Goal: Task Accomplishment & Management: Use online tool/utility

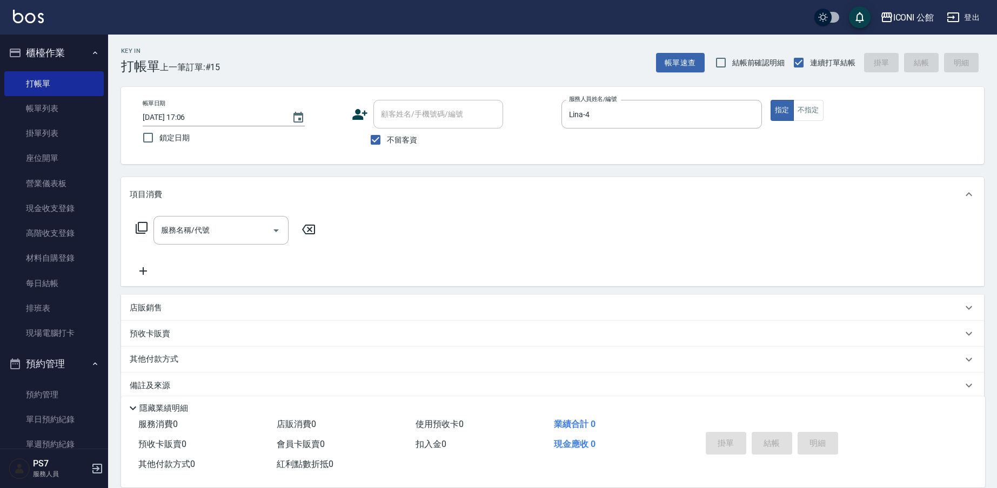
scroll to position [14, 0]
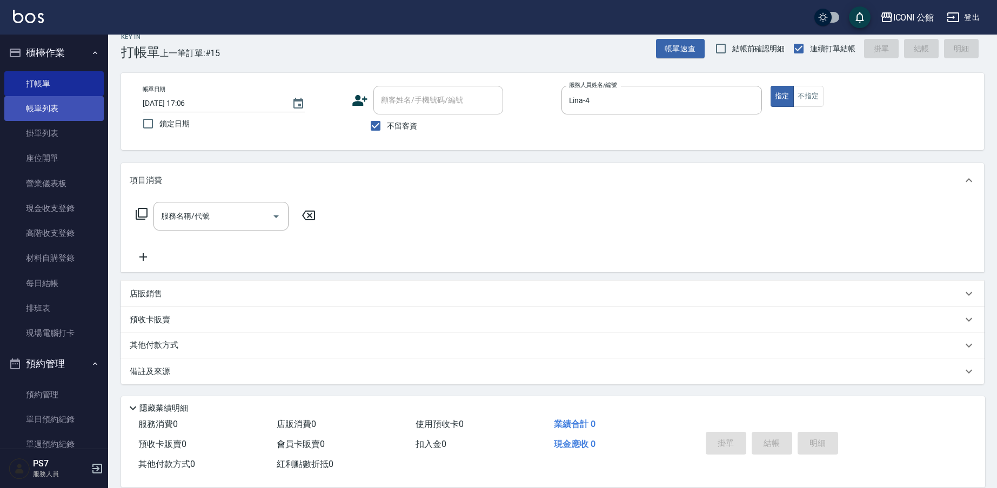
type button "false"
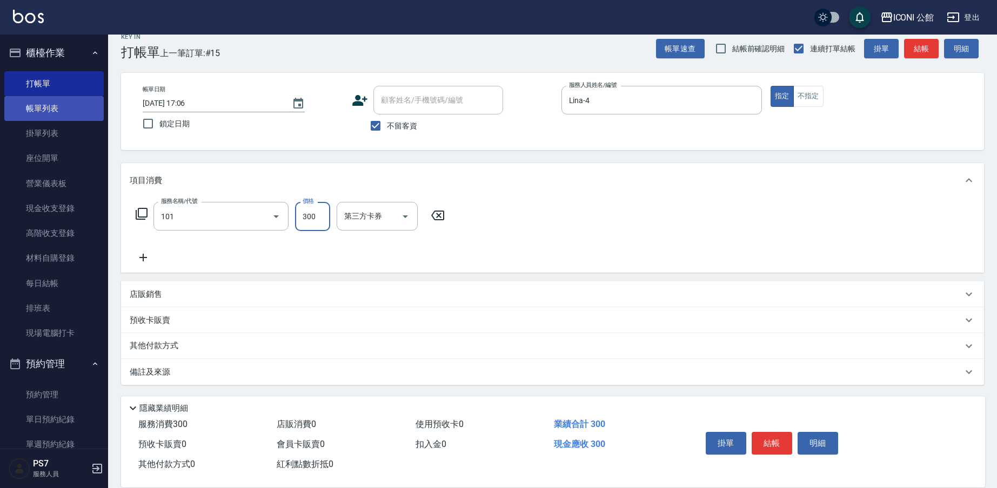
type input "洗髮(101)"
type input "2"
type input "PS7-99"
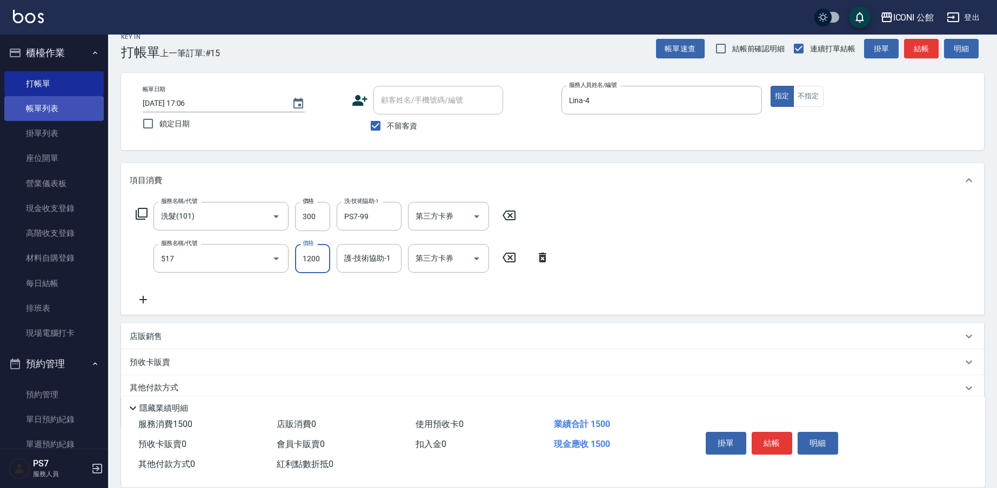
type input "花漾深層護髮(517)"
type input "960"
type input "PS7-99"
click at [774, 446] on button "結帳" at bounding box center [771, 443] width 41 height 23
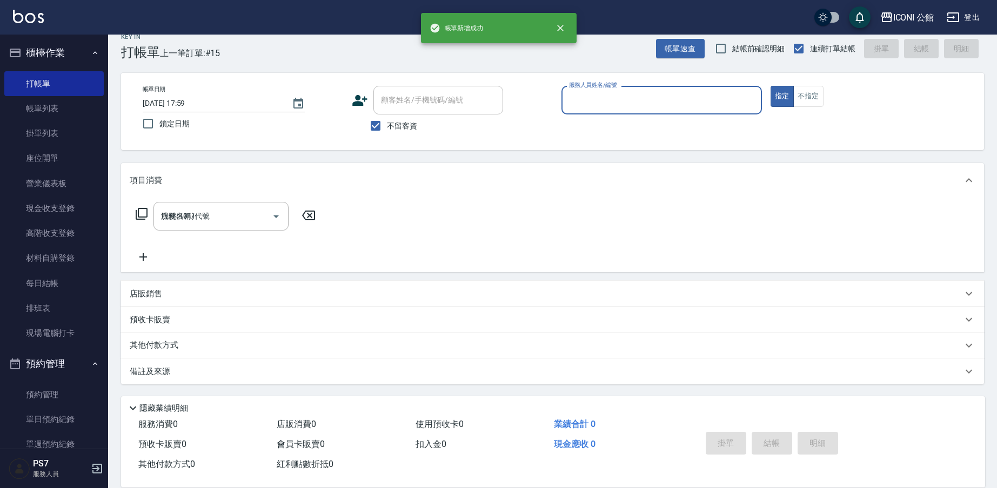
type input "[DATE] 17:59"
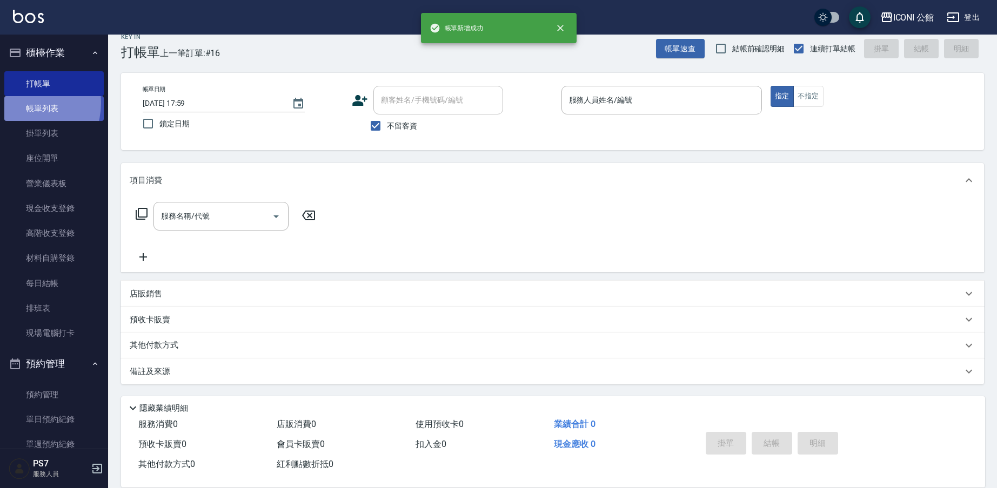
click at [23, 103] on link "帳單列表" at bounding box center [53, 108] width 99 height 25
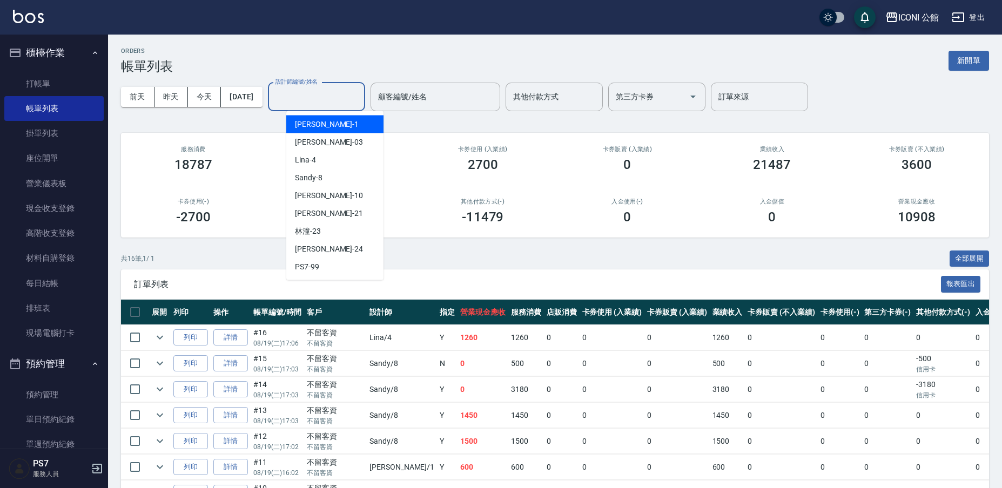
click at [312, 90] on div "設計師編號/姓名 設計師編號/姓名" at bounding box center [316, 97] width 97 height 29
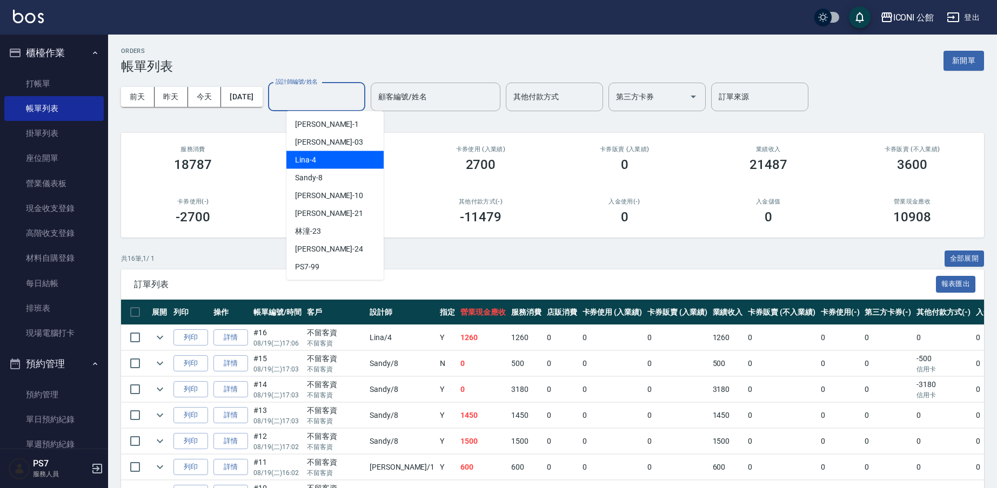
click at [334, 164] on div "Lina -4" at bounding box center [334, 160] width 97 height 18
type input "Lina-4"
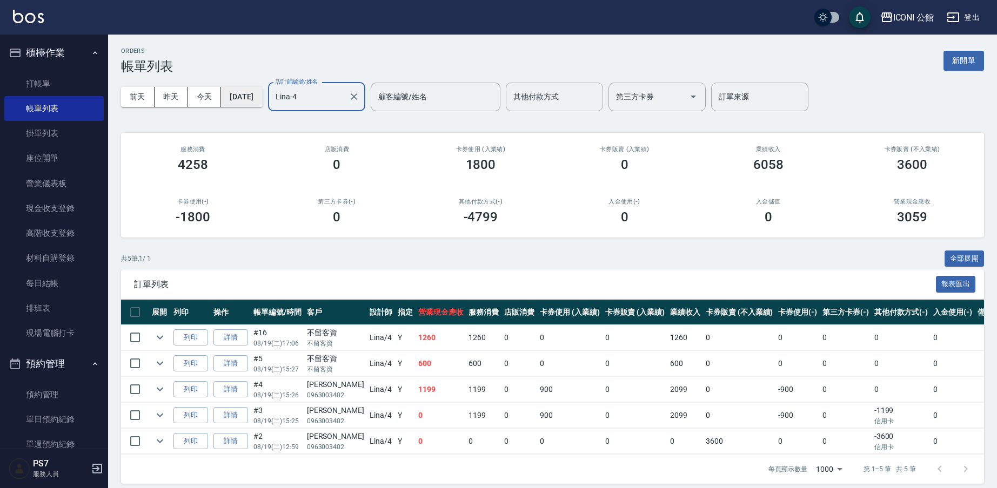
click at [239, 99] on button "[DATE]" at bounding box center [241, 97] width 41 height 20
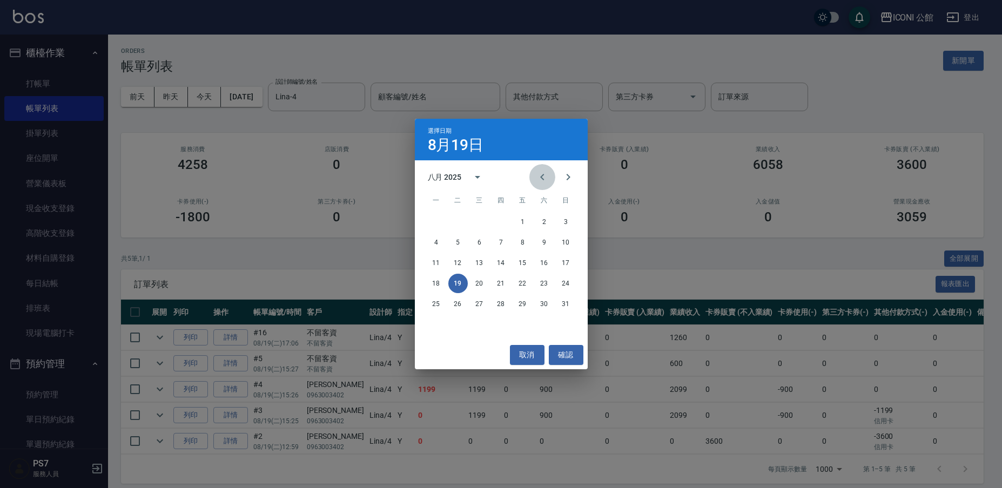
click at [536, 181] on button "Previous month" at bounding box center [542, 177] width 26 height 26
click at [546, 266] on button "19" at bounding box center [544, 262] width 19 height 19
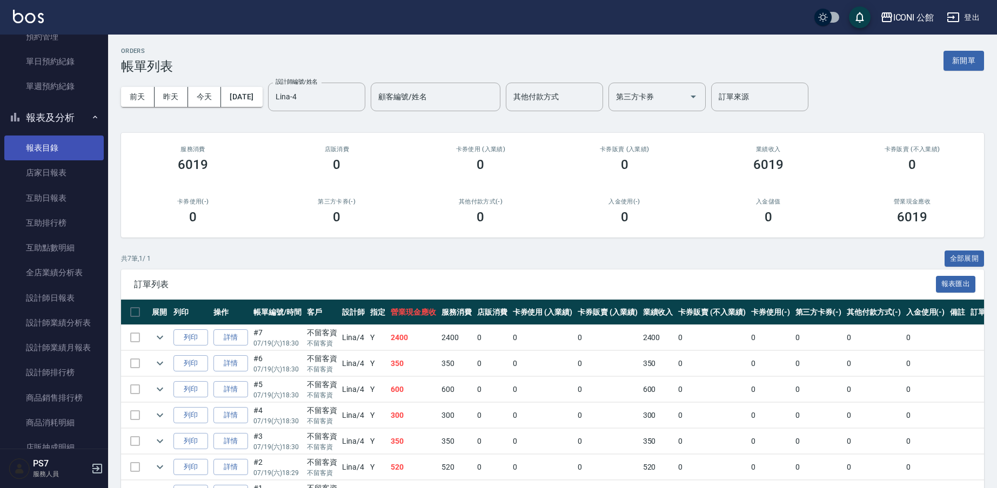
scroll to position [454, 0]
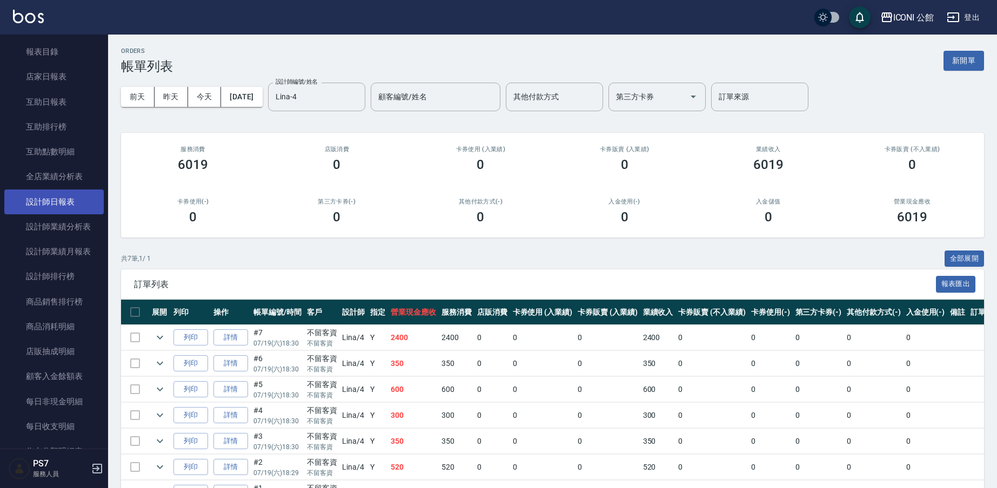
click at [45, 204] on link "設計師日報表" at bounding box center [53, 202] width 99 height 25
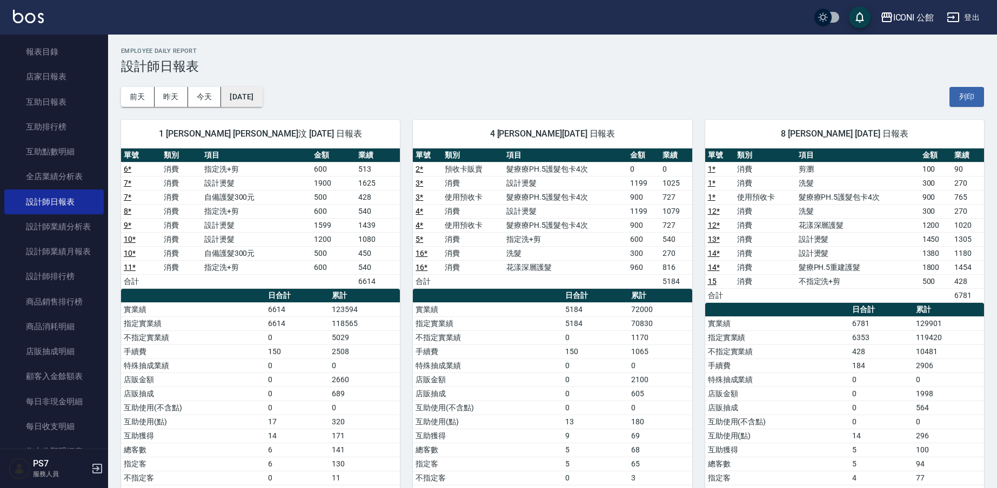
click at [262, 100] on button "[DATE]" at bounding box center [241, 97] width 41 height 20
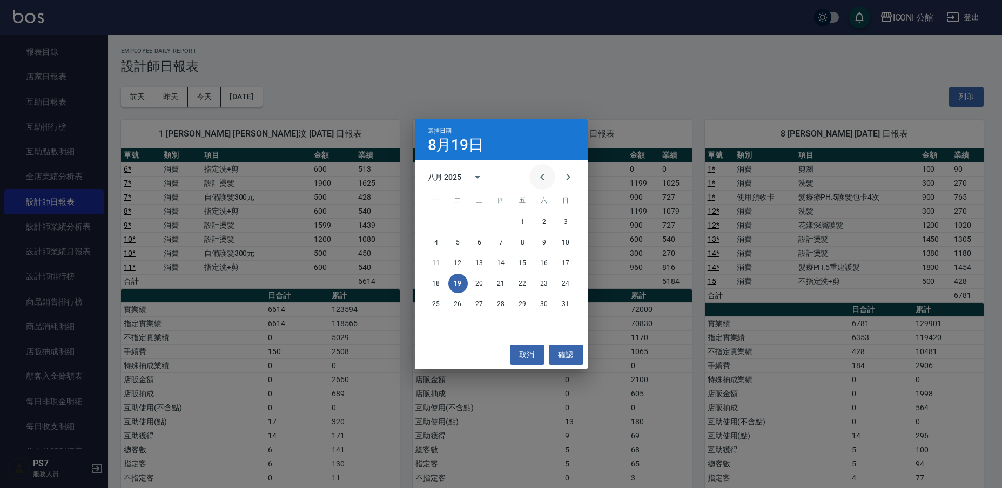
click at [537, 174] on icon "Previous month" at bounding box center [542, 177] width 13 height 13
click at [544, 266] on button "19" at bounding box center [544, 262] width 19 height 19
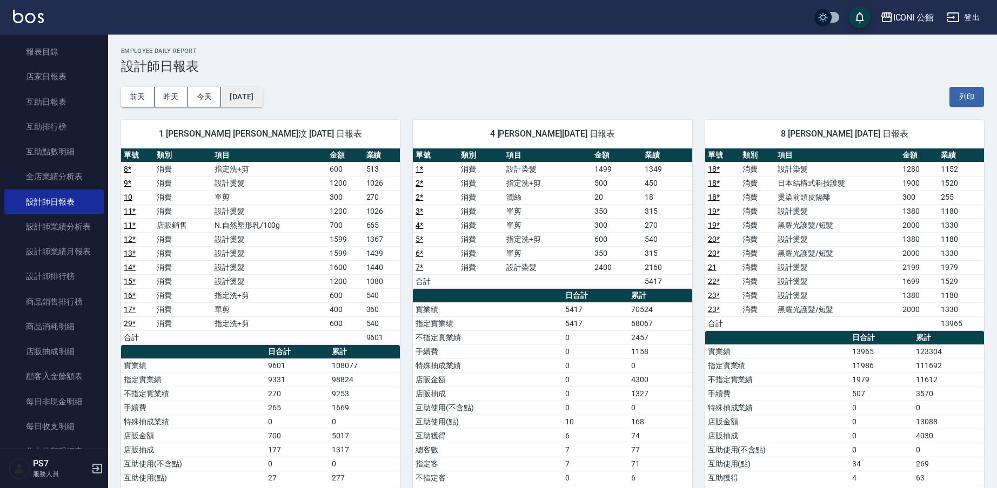
click at [245, 92] on button "[DATE]" at bounding box center [241, 97] width 41 height 20
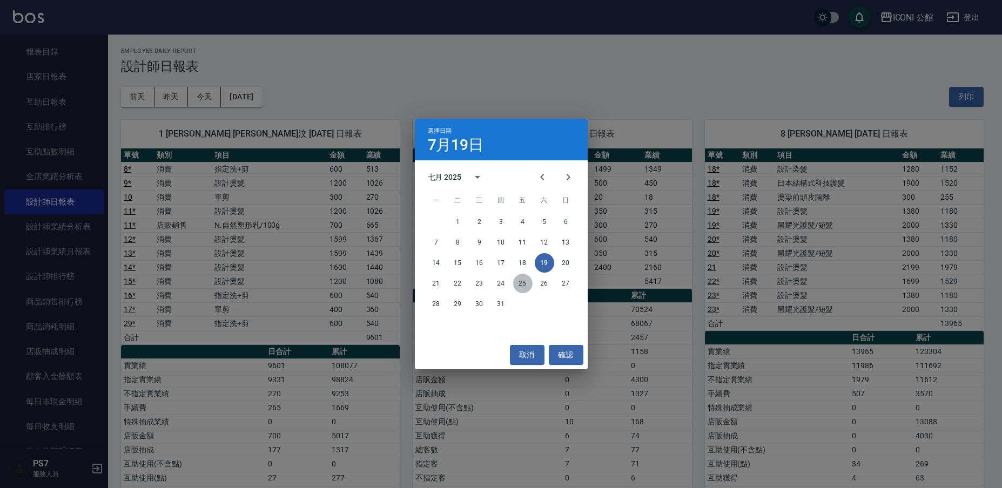
click at [528, 283] on button "25" at bounding box center [522, 283] width 19 height 19
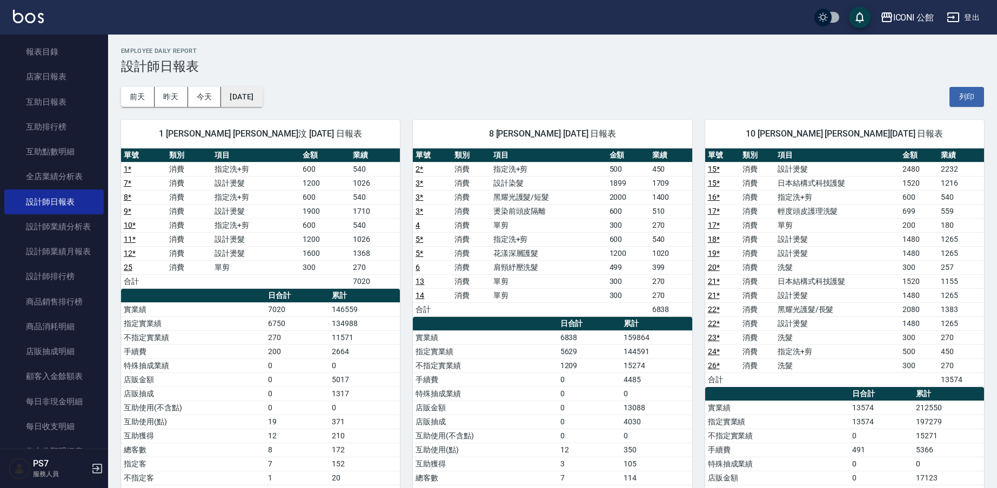
click at [243, 100] on button "[DATE]" at bounding box center [241, 97] width 41 height 20
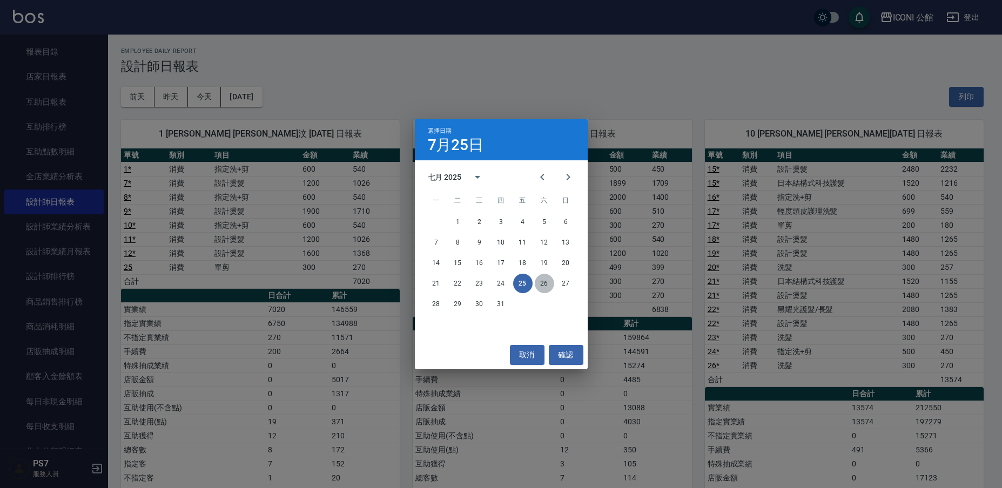
click at [544, 286] on button "26" at bounding box center [544, 283] width 19 height 19
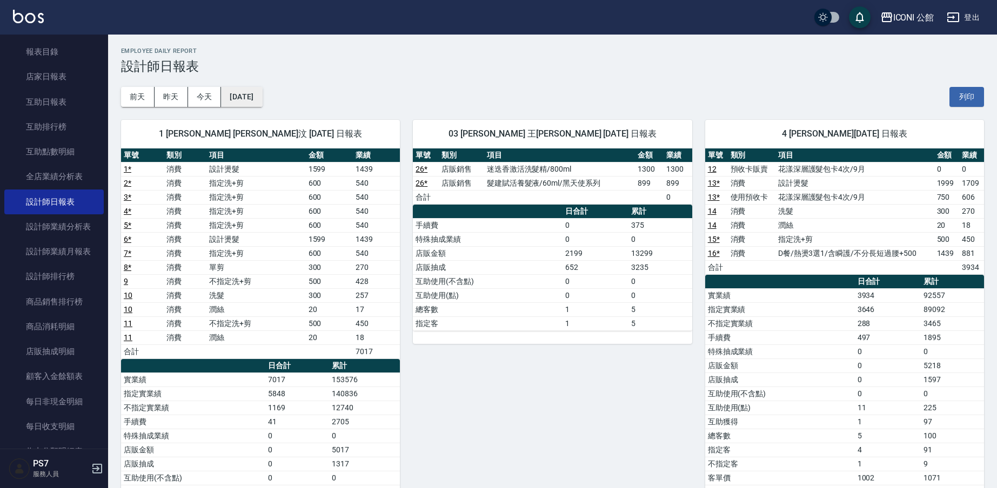
click at [246, 103] on button "[DATE]" at bounding box center [241, 97] width 41 height 20
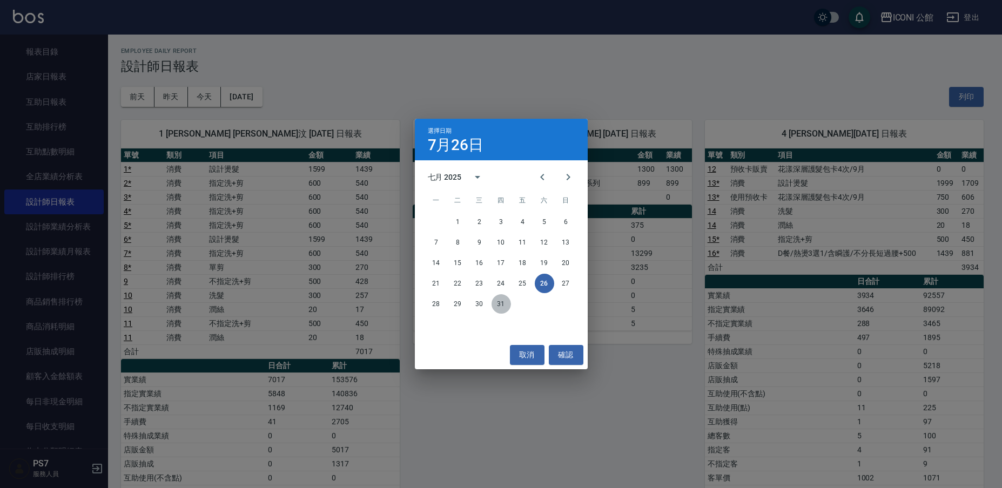
click at [502, 305] on button "31" at bounding box center [501, 303] width 19 height 19
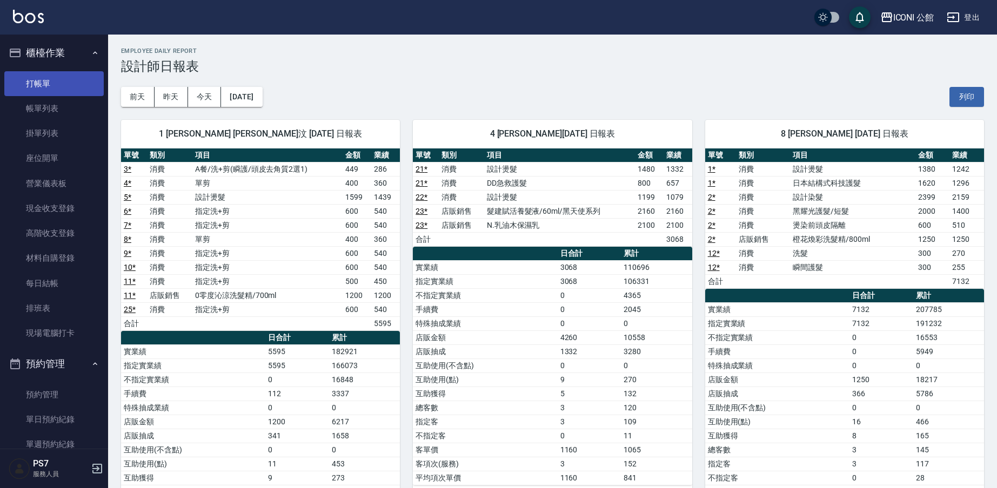
click at [52, 87] on link "打帳單" at bounding box center [53, 83] width 99 height 25
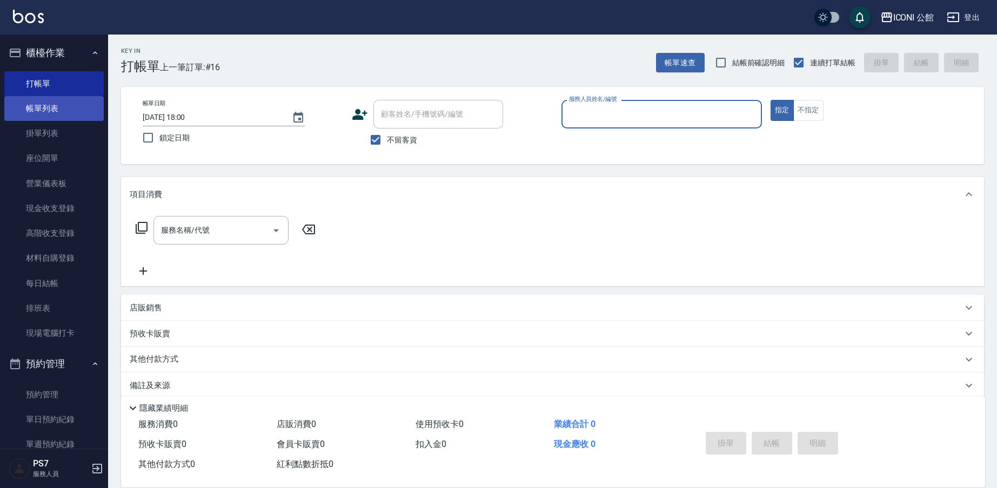
click at [27, 104] on link "帳單列表" at bounding box center [53, 108] width 99 height 25
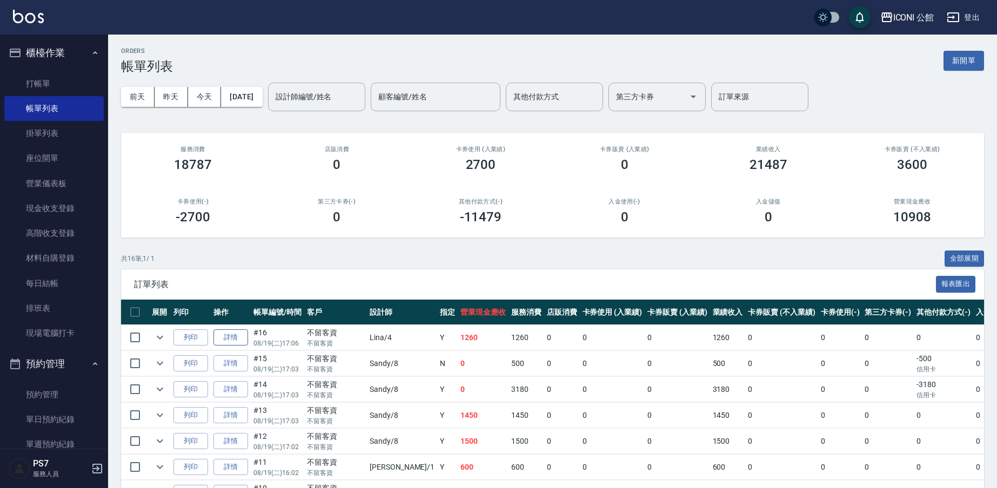
click at [228, 342] on link "詳情" at bounding box center [230, 337] width 35 height 17
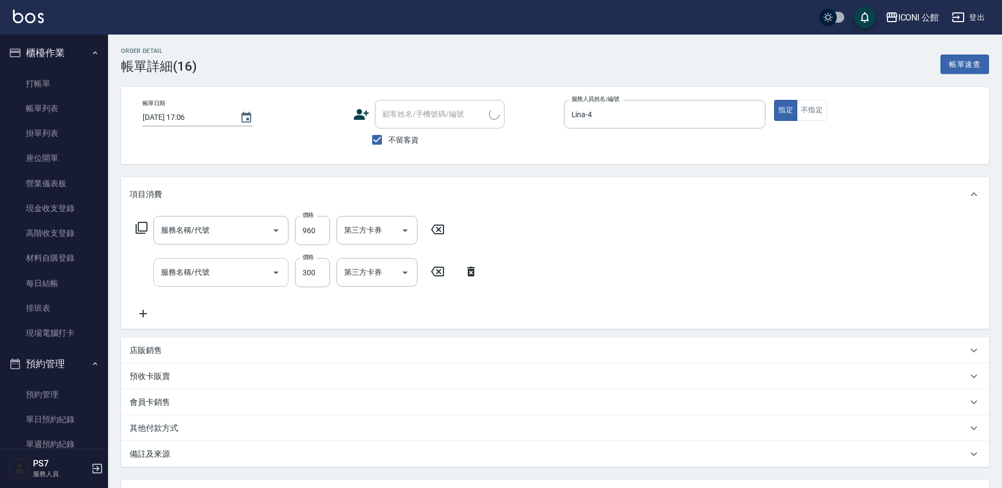
type input "[DATE] 17:06"
checkbox input "true"
type input "Lina-4"
type input "花漾深層護髮(517)"
type input "洗髮(101)"
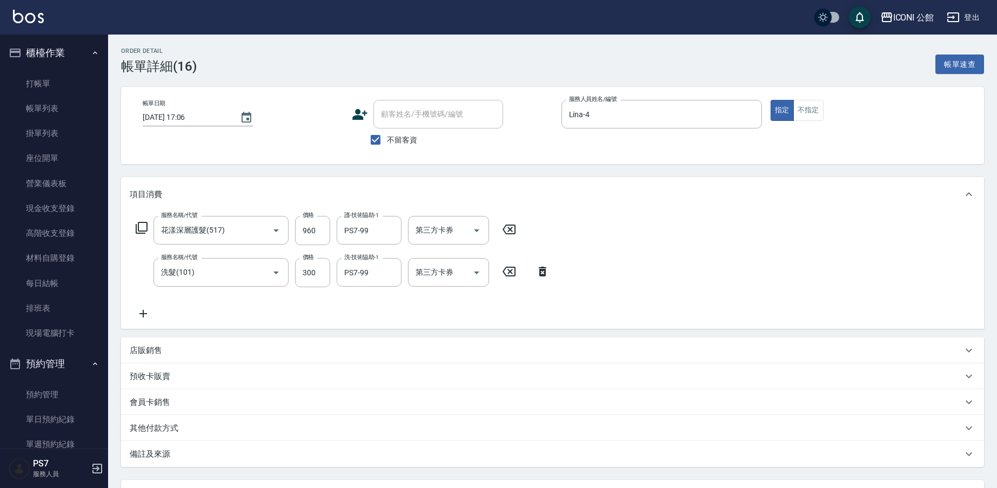
scroll to position [96, 0]
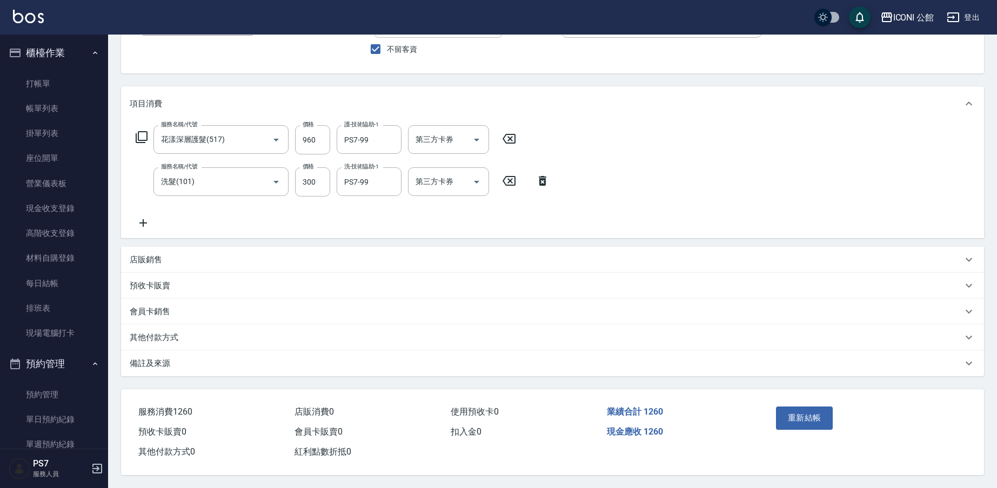
click at [163, 333] on p "其他付款方式" at bounding box center [154, 337] width 49 height 11
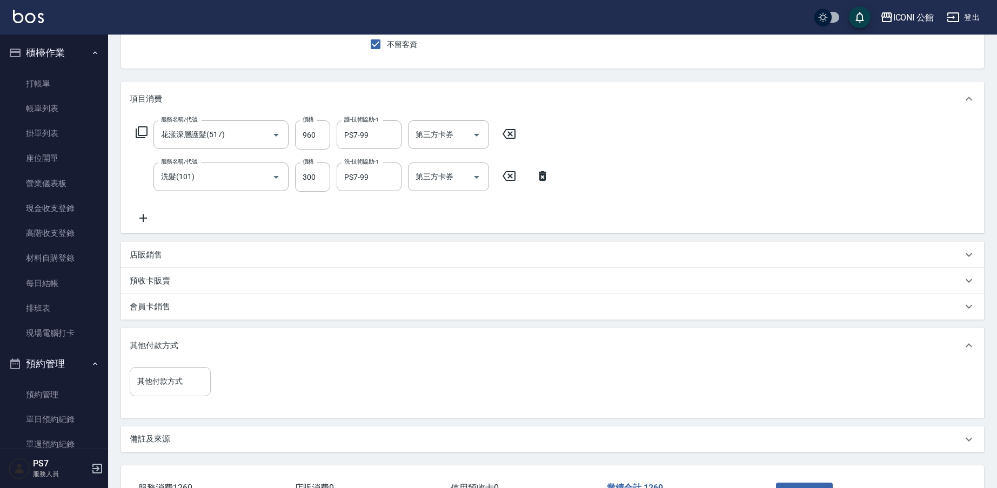
click at [177, 385] on input "其他付款方式" at bounding box center [169, 381] width 71 height 19
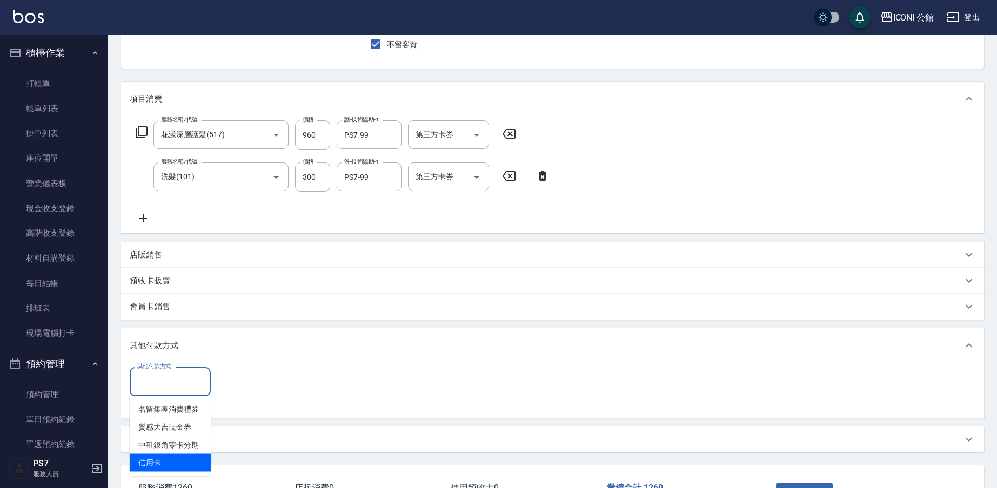
click at [173, 472] on ul "名留集團消費禮券 質感大吉現金券 中租銀角零卡分期 信用卡" at bounding box center [170, 436] width 81 height 80
click at [186, 457] on span "信用卡" at bounding box center [170, 463] width 81 height 18
type input "信用卡"
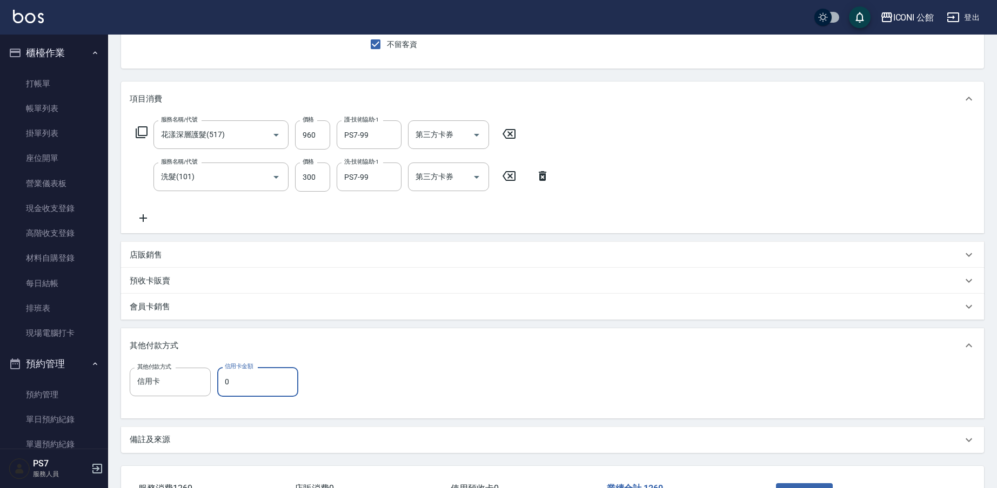
click at [245, 388] on input "0" at bounding box center [257, 381] width 81 height 29
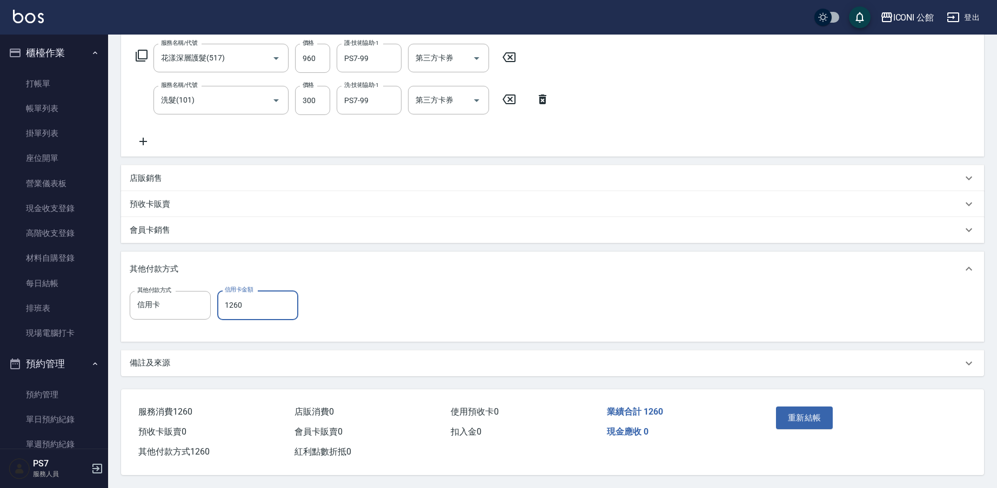
scroll to position [177, 0]
type input "1260"
click at [806, 410] on button "重新結帳" at bounding box center [804, 418] width 57 height 23
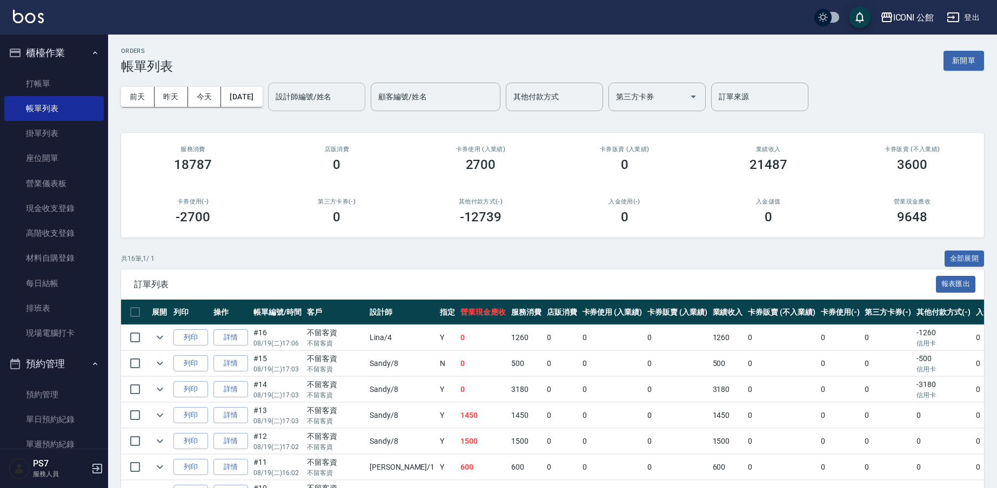
click at [365, 105] on div "設計師編號/姓名" at bounding box center [316, 97] width 97 height 29
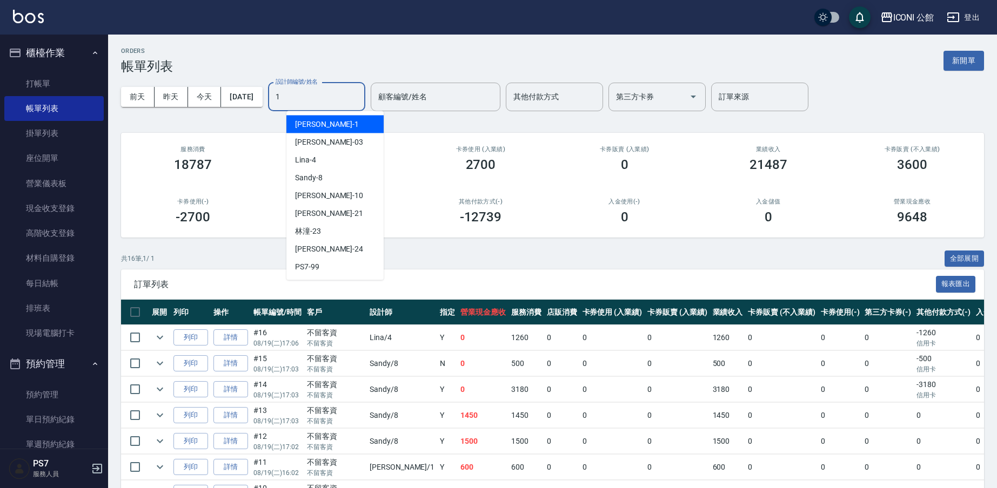
type input "[PERSON_NAME]-1"
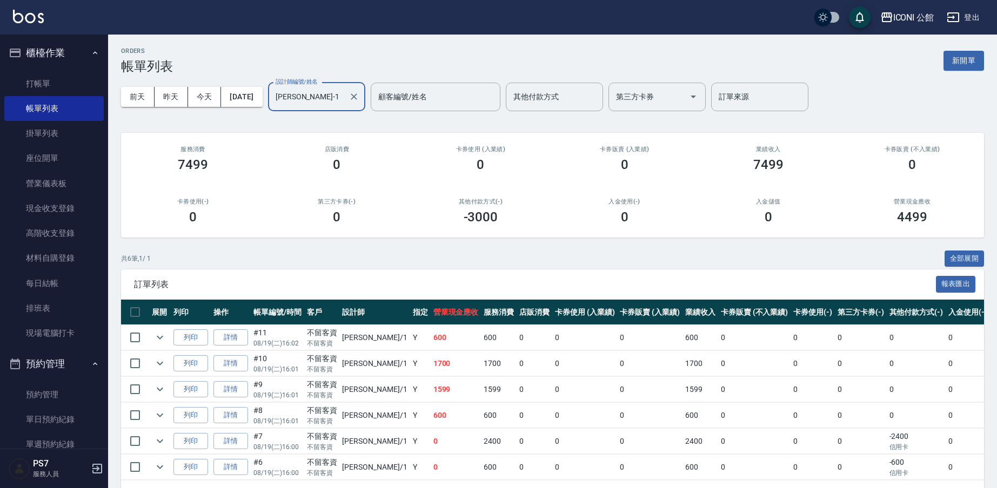
scroll to position [42, 0]
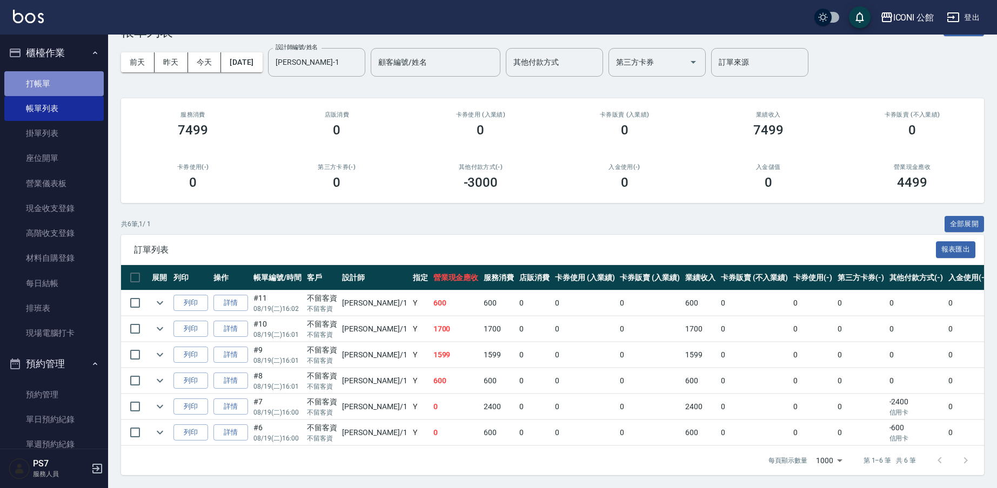
click at [82, 85] on link "打帳單" at bounding box center [53, 83] width 99 height 25
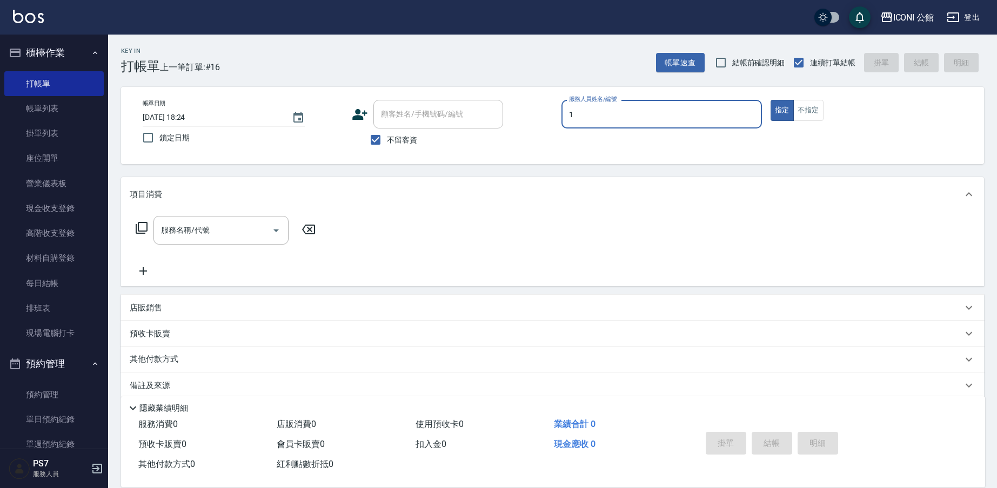
type input "[PERSON_NAME]-1"
type button "true"
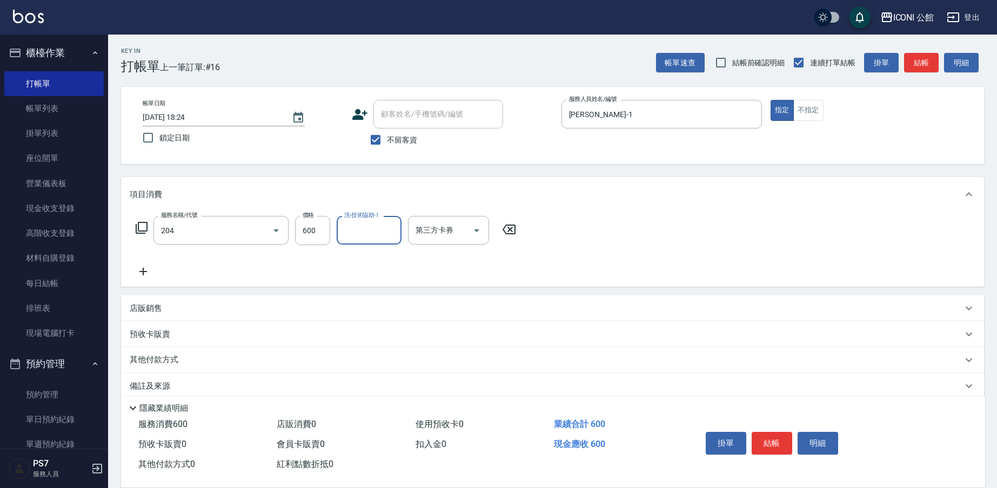
type input "指定洗+剪(204)"
type input "PS7-99"
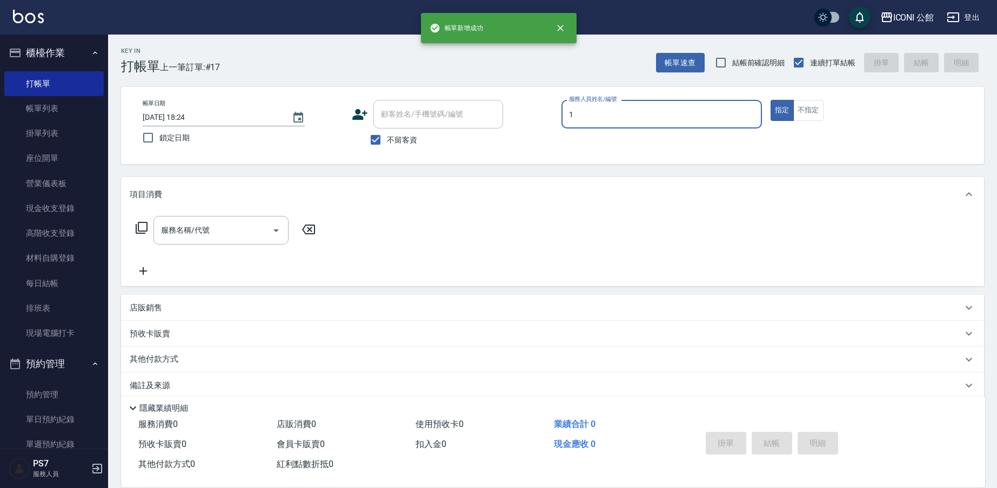
type input "[PERSON_NAME]-1"
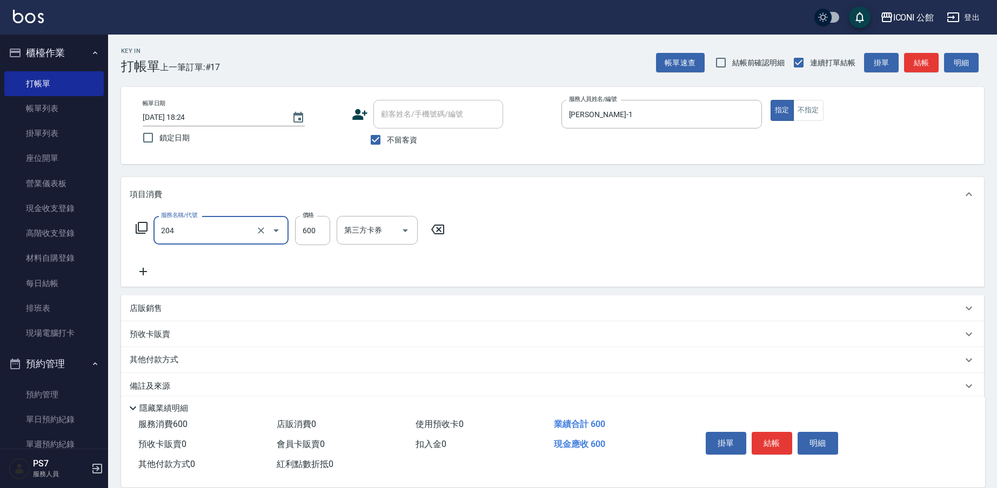
type input "指定洗+剪(204)"
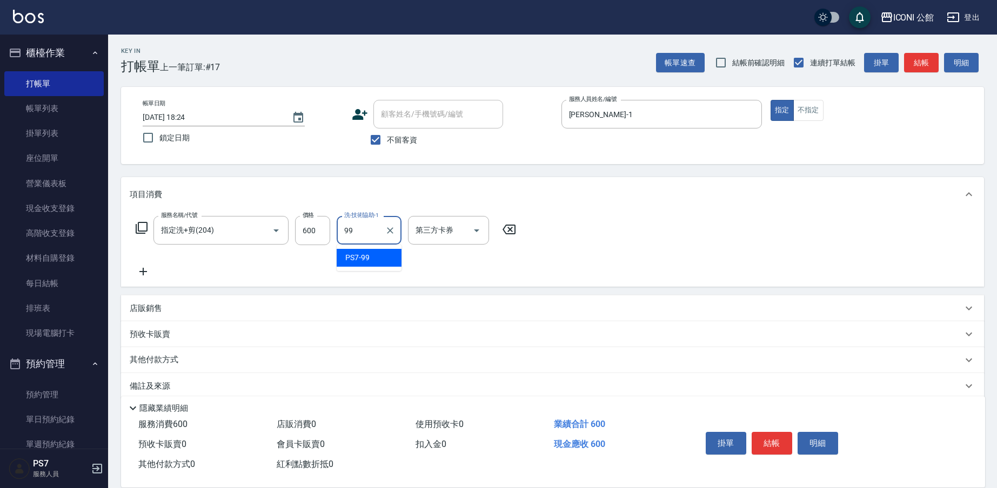
type input "PS7-99"
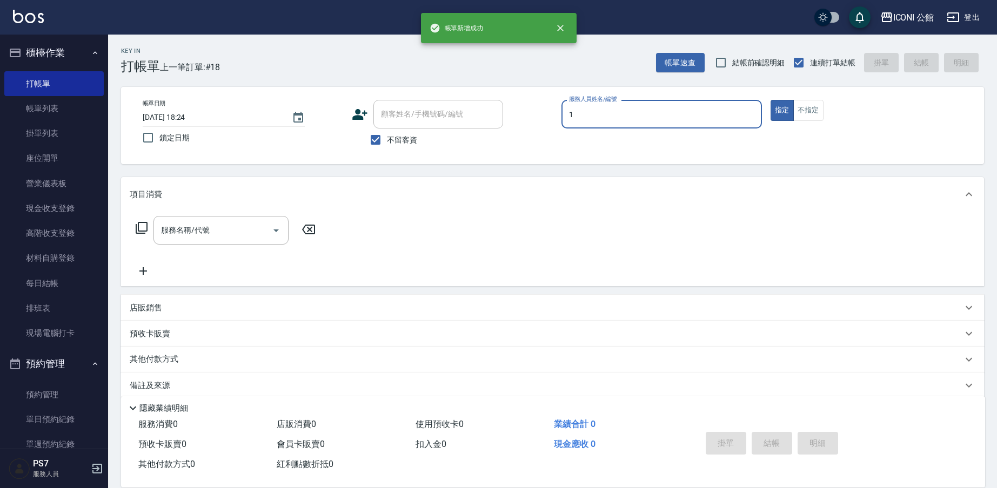
type input "[PERSON_NAME]-1"
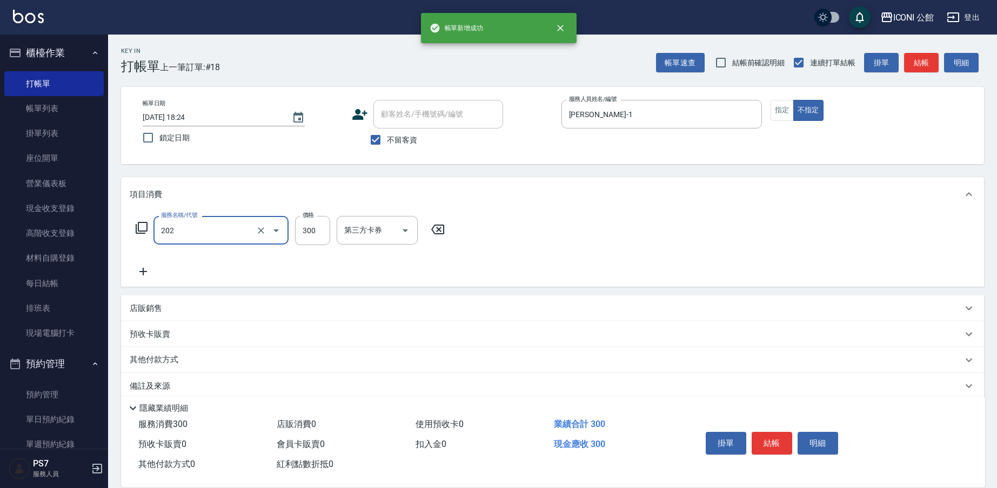
type input "單剪(202)"
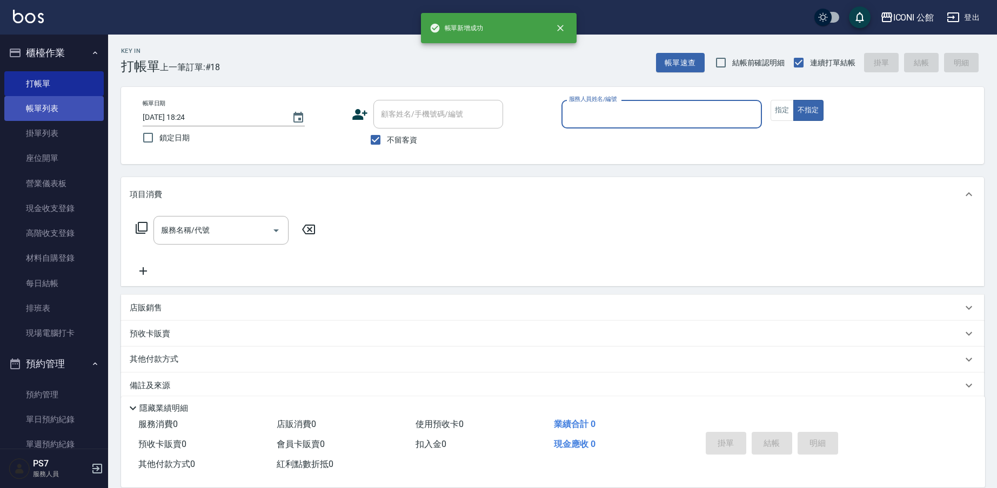
click at [66, 110] on link "帳單列表" at bounding box center [53, 108] width 99 height 25
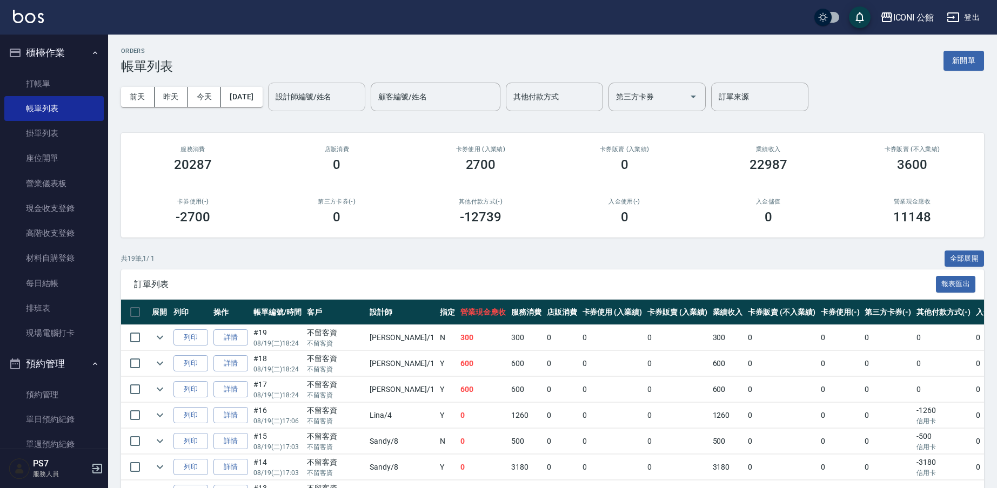
click at [338, 100] on input "設計師編號/姓名" at bounding box center [316, 96] width 87 height 19
type input "[PERSON_NAME]-1"
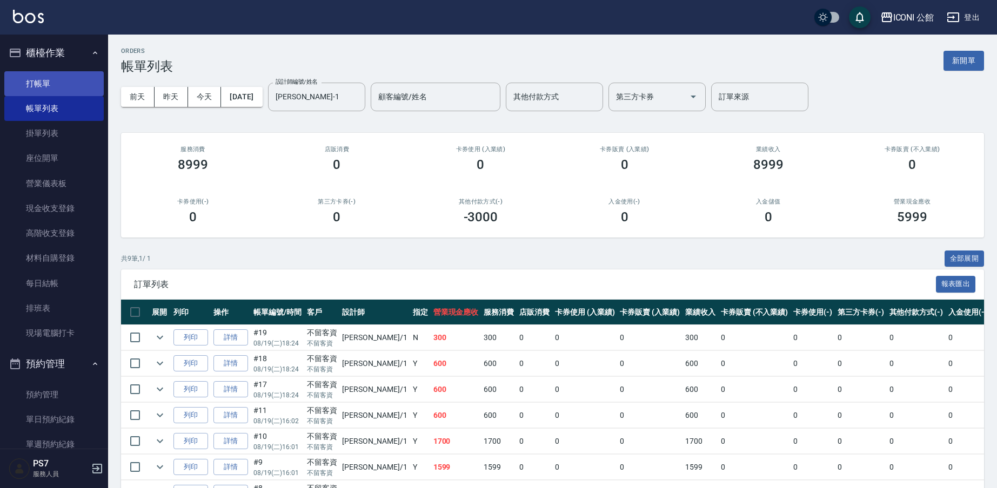
click at [24, 71] on ul "打帳單 帳單列表 掛單列表 座位開單 營業儀表板 現金收支登錄 高階收支登錄 材料自購登錄 每日結帳 排班表 現場電腦打卡" at bounding box center [53, 209] width 99 height 284
click at [28, 73] on link "打帳單" at bounding box center [53, 83] width 99 height 25
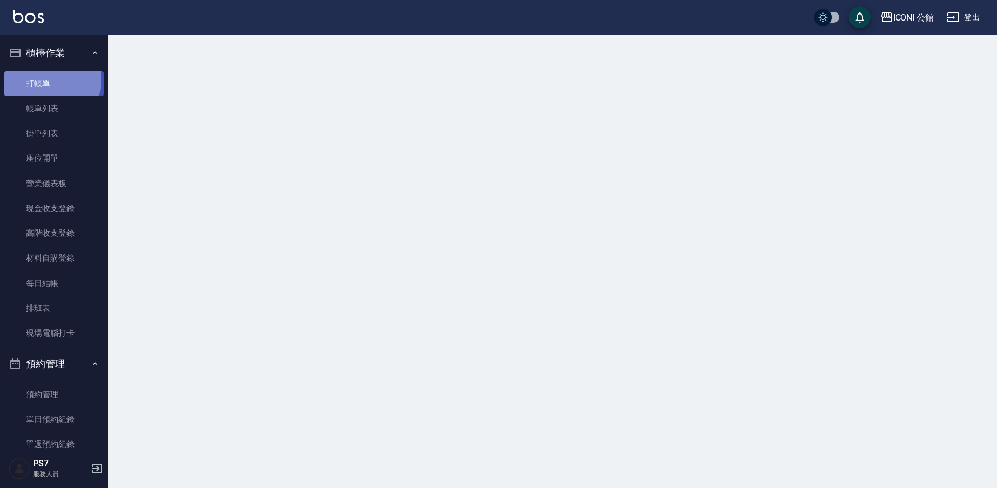
click at [31, 79] on link "打帳單" at bounding box center [53, 83] width 99 height 25
